Goal: Obtain resource: Obtain resource

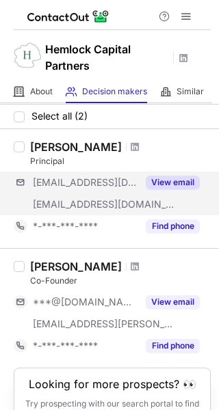
scroll to position [16, 0]
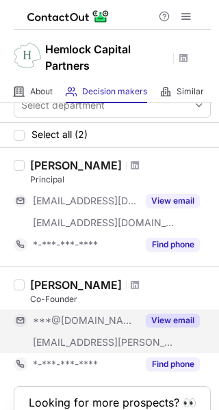
click at [165, 320] on button "View email" at bounding box center [172, 320] width 54 height 14
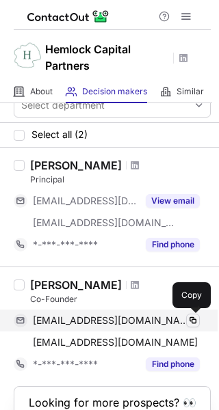
click at [190, 322] on span at bounding box center [192, 320] width 11 height 11
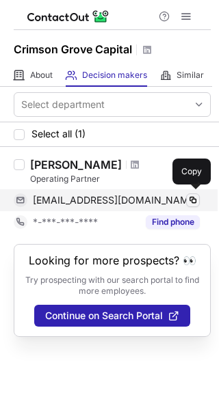
click at [193, 204] on span at bounding box center [192, 200] width 11 height 11
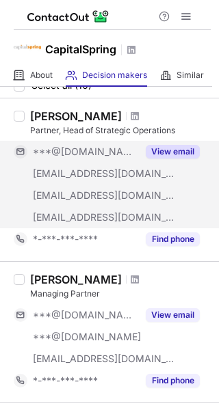
scroll to position [51, 0]
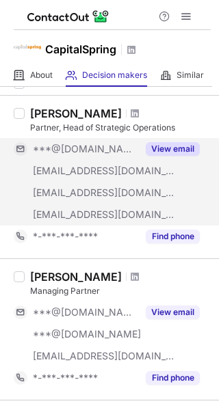
click at [179, 148] on button "View email" at bounding box center [172, 149] width 54 height 14
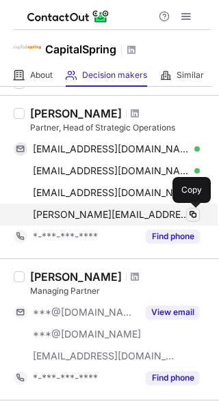
click at [190, 214] on span at bounding box center [192, 214] width 11 height 11
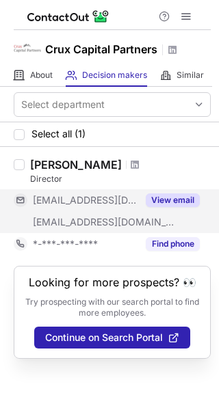
click at [160, 197] on button "View email" at bounding box center [172, 200] width 54 height 14
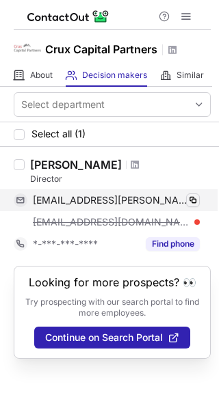
click at [199, 197] on button at bounding box center [193, 200] width 14 height 14
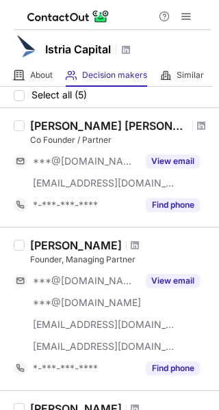
scroll to position [16, 0]
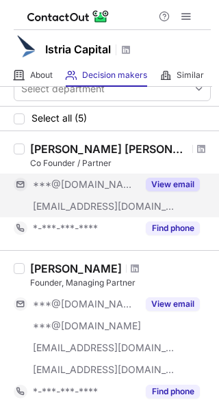
click at [158, 185] on button "View email" at bounding box center [172, 185] width 54 height 14
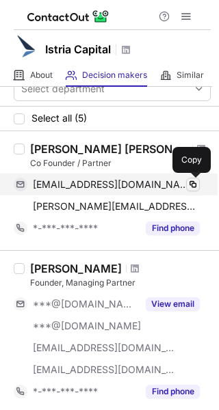
click at [193, 184] on span at bounding box center [192, 184] width 11 height 11
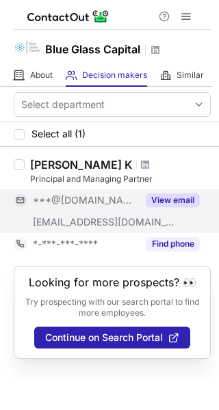
click at [157, 200] on button "View email" at bounding box center [172, 200] width 54 height 14
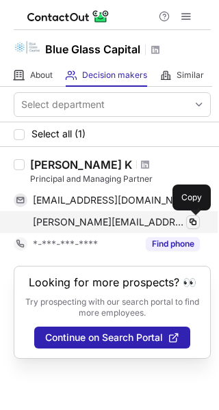
click at [193, 227] on span at bounding box center [192, 222] width 11 height 11
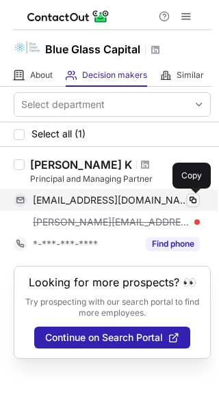
click at [193, 201] on span at bounding box center [192, 200] width 11 height 11
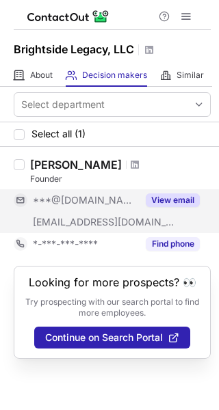
click at [167, 196] on button "View email" at bounding box center [172, 200] width 54 height 14
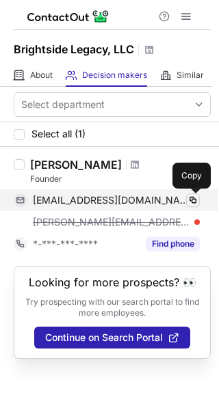
click at [188, 197] on span at bounding box center [192, 200] width 11 height 11
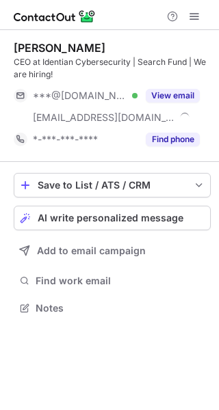
scroll to position [298, 219]
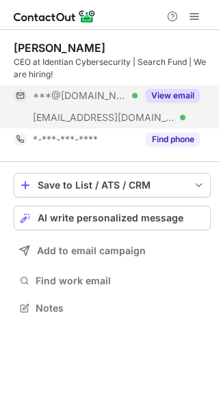
click at [184, 94] on button "View email" at bounding box center [172, 96] width 54 height 14
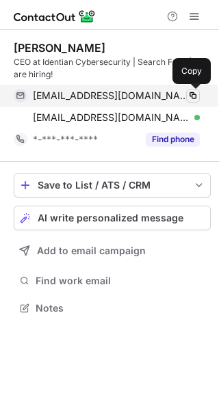
click at [191, 94] on span at bounding box center [192, 95] width 11 height 11
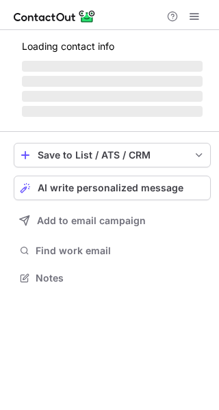
scroll to position [286, 219]
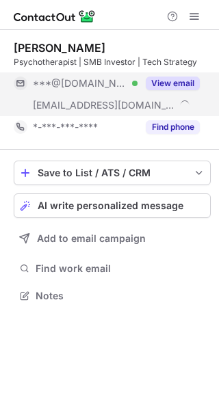
click at [186, 79] on button "View email" at bounding box center [172, 83] width 54 height 14
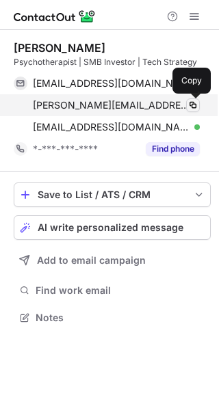
click at [194, 106] on span at bounding box center [192, 105] width 11 height 11
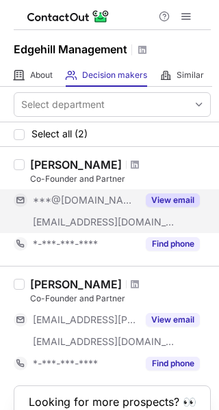
click at [169, 199] on button "View email" at bounding box center [172, 200] width 54 height 14
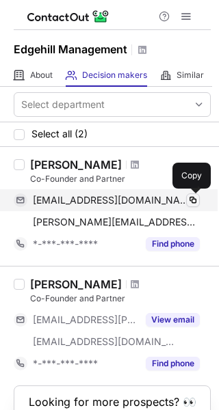
click at [191, 196] on span at bounding box center [192, 200] width 11 height 11
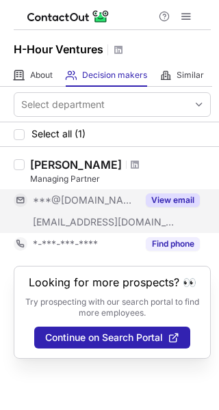
click at [173, 201] on button "View email" at bounding box center [172, 200] width 54 height 14
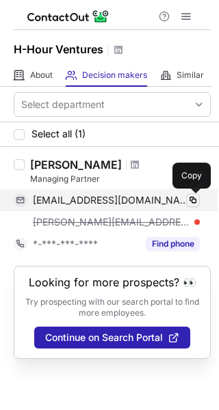
click at [194, 200] on span at bounding box center [192, 200] width 11 height 11
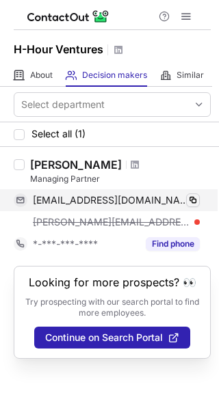
click at [195, 199] on span at bounding box center [192, 200] width 11 height 11
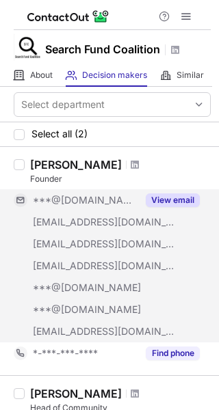
click at [165, 195] on button "View email" at bounding box center [172, 200] width 54 height 14
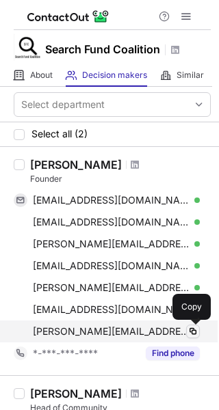
click at [194, 333] on span at bounding box center [192, 331] width 11 height 11
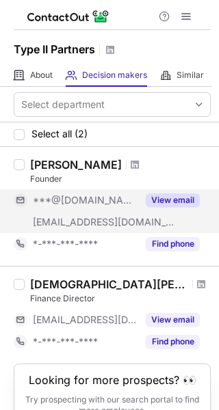
click at [162, 197] on button "View email" at bounding box center [172, 200] width 54 height 14
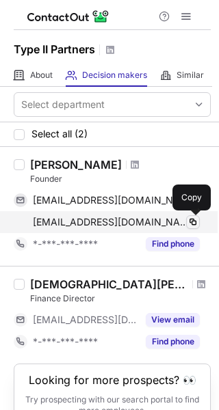
click at [191, 221] on span at bounding box center [192, 222] width 11 height 11
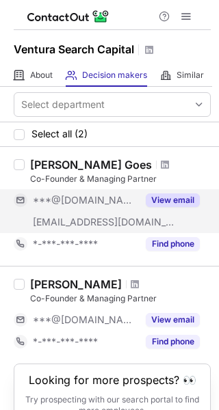
click at [182, 199] on button "View email" at bounding box center [172, 200] width 54 height 14
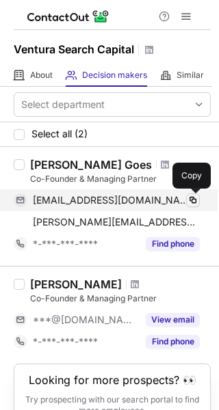
click at [192, 201] on span at bounding box center [192, 200] width 11 height 11
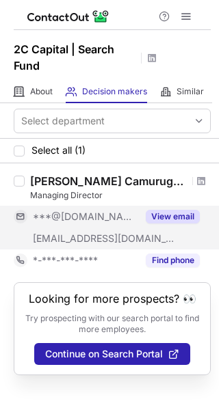
click at [180, 214] on button "View email" at bounding box center [172, 217] width 54 height 14
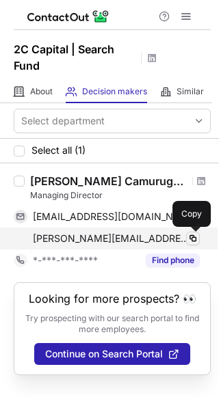
click at [191, 239] on span at bounding box center [192, 238] width 11 height 11
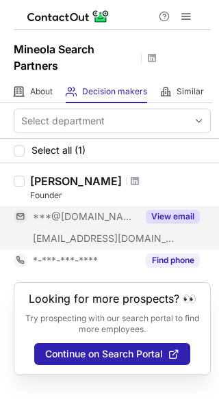
click at [174, 219] on button "View email" at bounding box center [172, 217] width 54 height 14
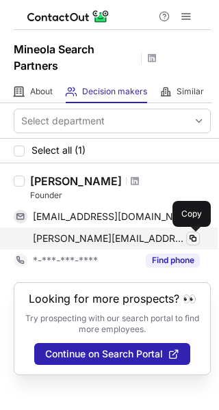
click at [194, 240] on span at bounding box center [192, 238] width 11 height 11
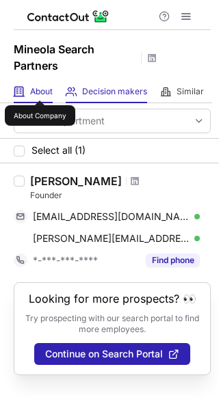
click at [40, 88] on span "About" at bounding box center [41, 91] width 23 height 11
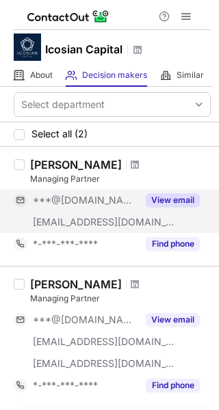
click at [180, 201] on button "View email" at bounding box center [172, 200] width 54 height 14
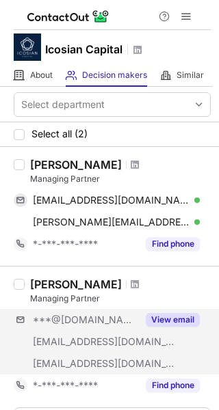
click at [172, 342] on div "***@[DOMAIN_NAME] [EMAIL_ADDRESS][DOMAIN_NAME] [EMAIL_ADDRESS][DOMAIN_NAME] Vie…" at bounding box center [112, 342] width 197 height 66
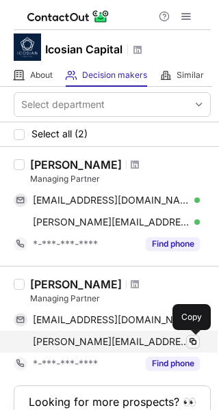
click at [193, 342] on span at bounding box center [192, 341] width 11 height 11
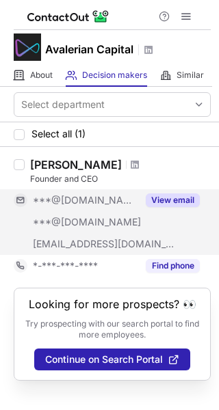
click at [163, 208] on div "View email" at bounding box center [168, 200] width 62 height 22
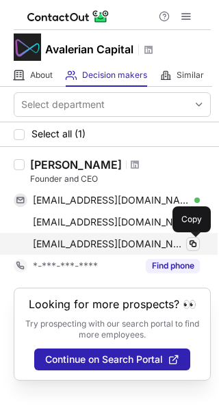
click at [193, 247] on span at bounding box center [192, 243] width 11 height 11
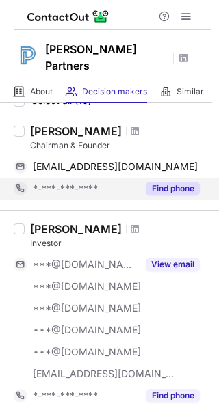
scroll to position [53, 0]
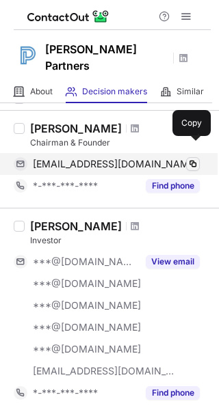
click at [191, 158] on span at bounding box center [192, 163] width 11 height 11
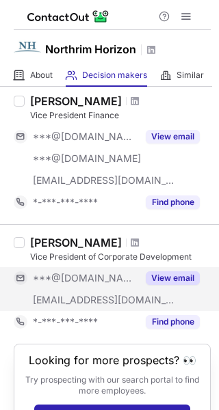
scroll to position [1201, 0]
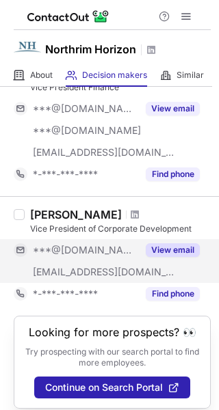
click at [156, 251] on button "View email" at bounding box center [172, 250] width 54 height 14
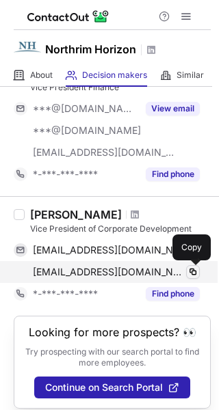
click at [192, 275] on span at bounding box center [192, 271] width 11 height 11
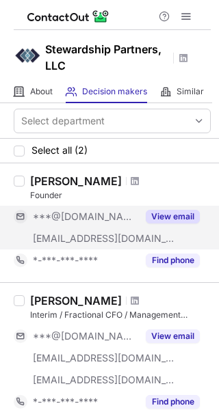
click at [189, 218] on button "View email" at bounding box center [172, 217] width 54 height 14
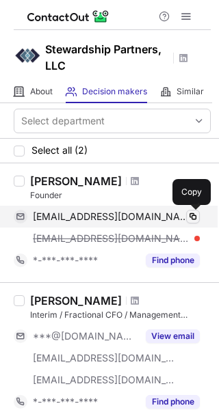
click at [192, 219] on span at bounding box center [192, 216] width 11 height 11
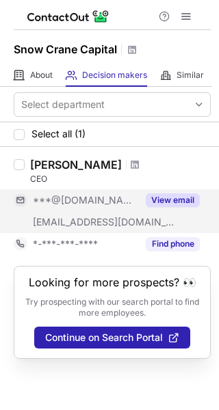
click at [174, 190] on div "View email" at bounding box center [168, 200] width 62 height 22
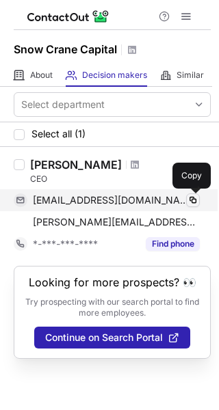
click at [191, 199] on span at bounding box center [192, 200] width 11 height 11
